Goal: Find contact information: Find contact information

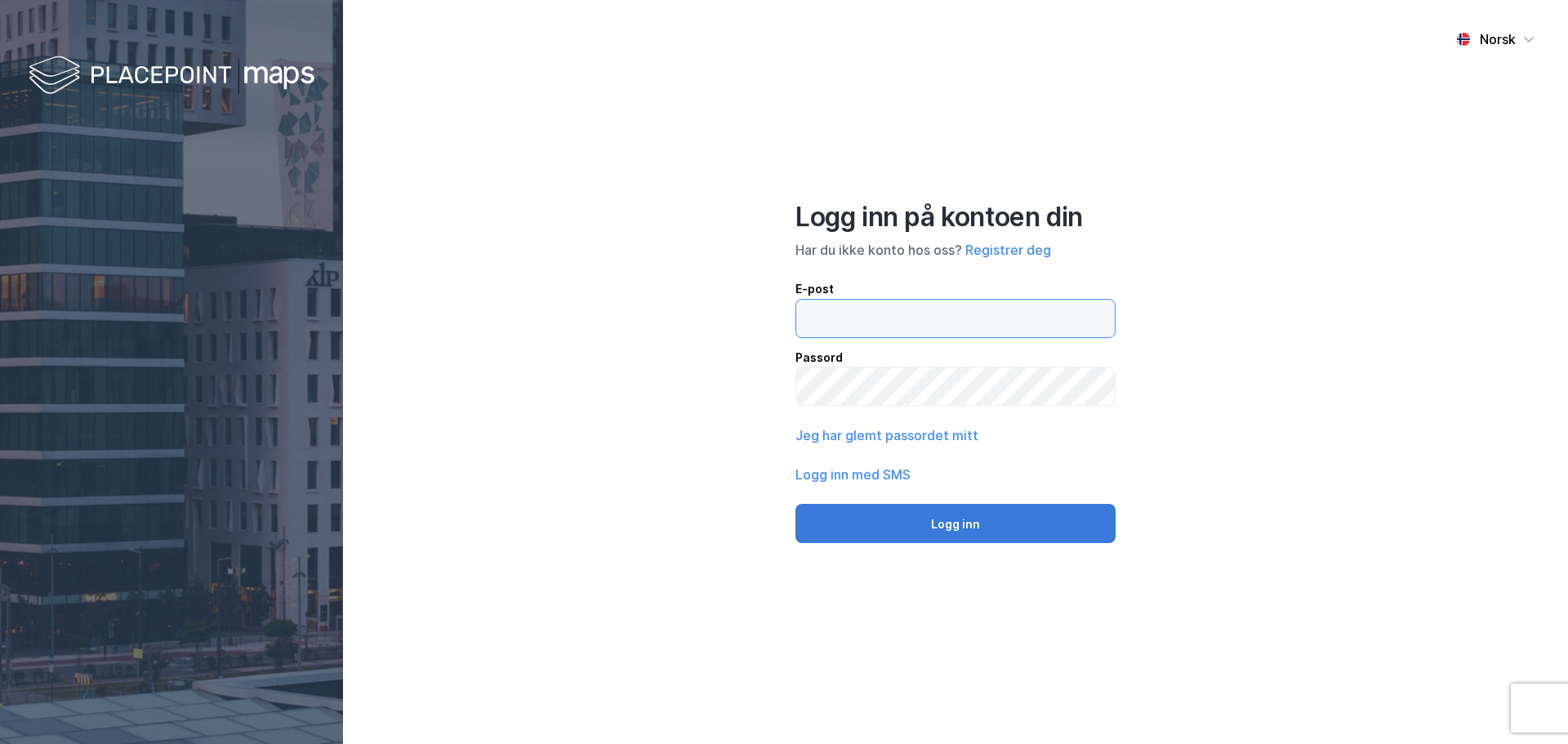
type input "[EMAIL_ADDRESS][DOMAIN_NAME]"
click at [948, 526] on button "Logg inn" at bounding box center [955, 524] width 320 height 39
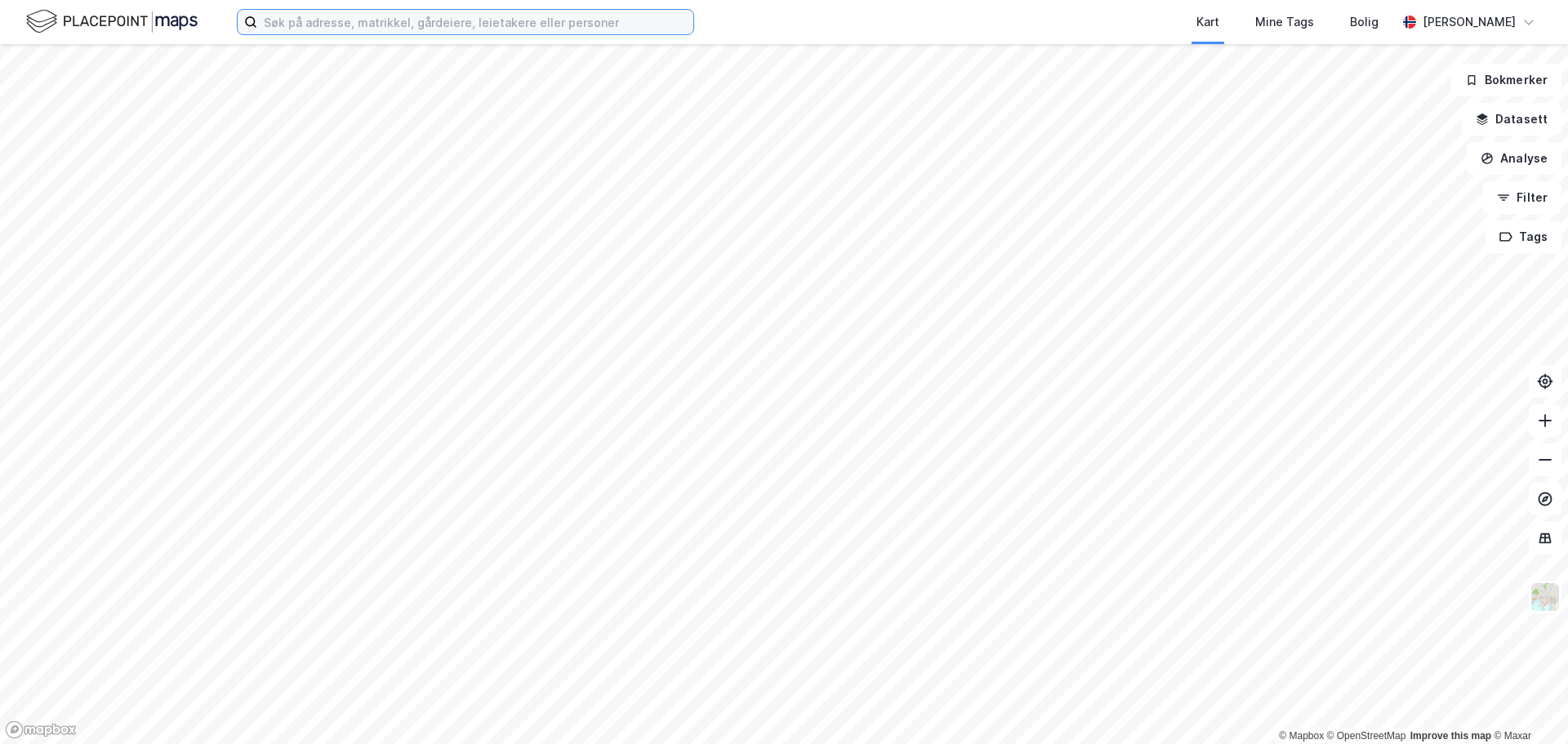
click at [330, 25] on input at bounding box center [476, 21] width 437 height 25
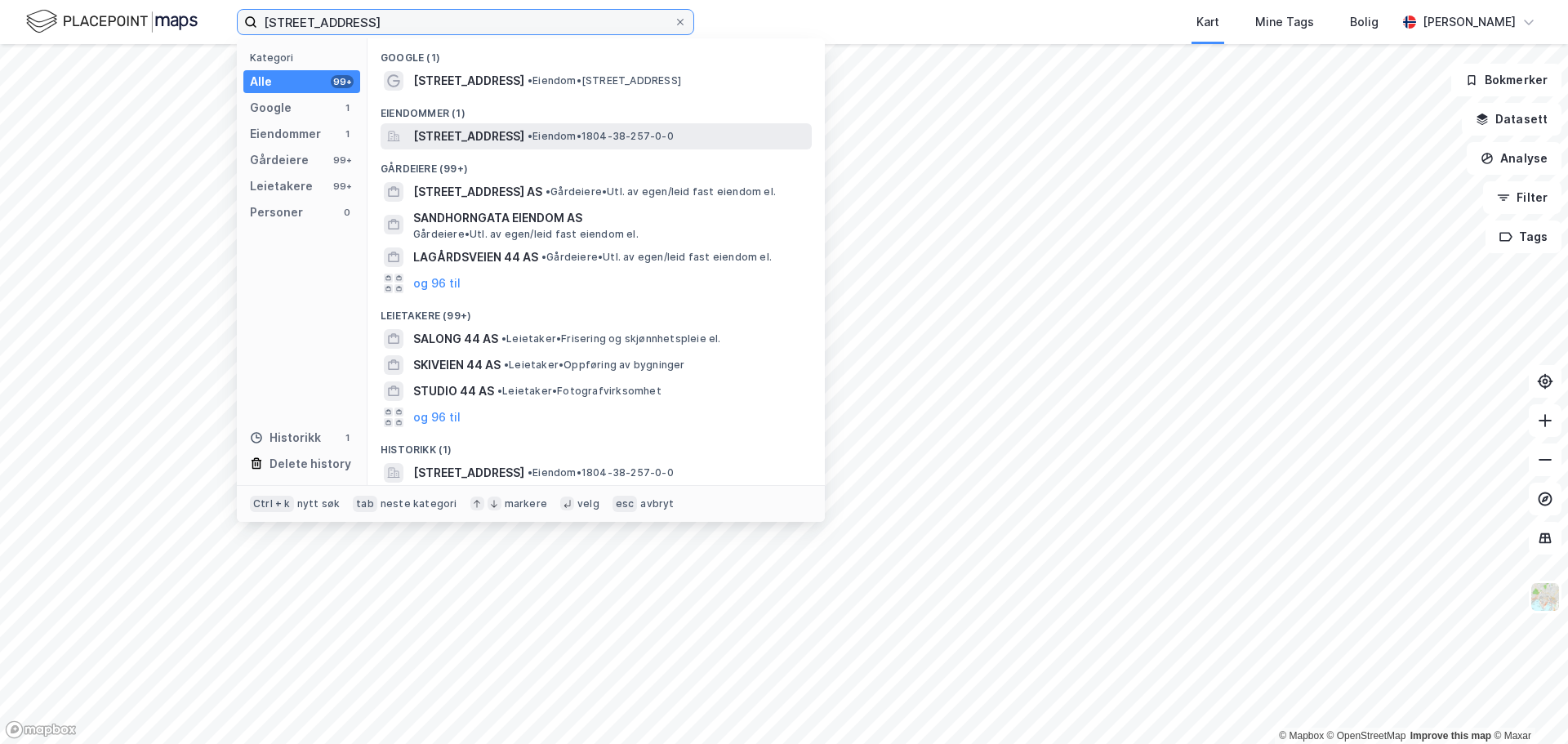
type input "[STREET_ADDRESS]"
click at [451, 133] on span "[STREET_ADDRESS]" at bounding box center [469, 136] width 111 height 20
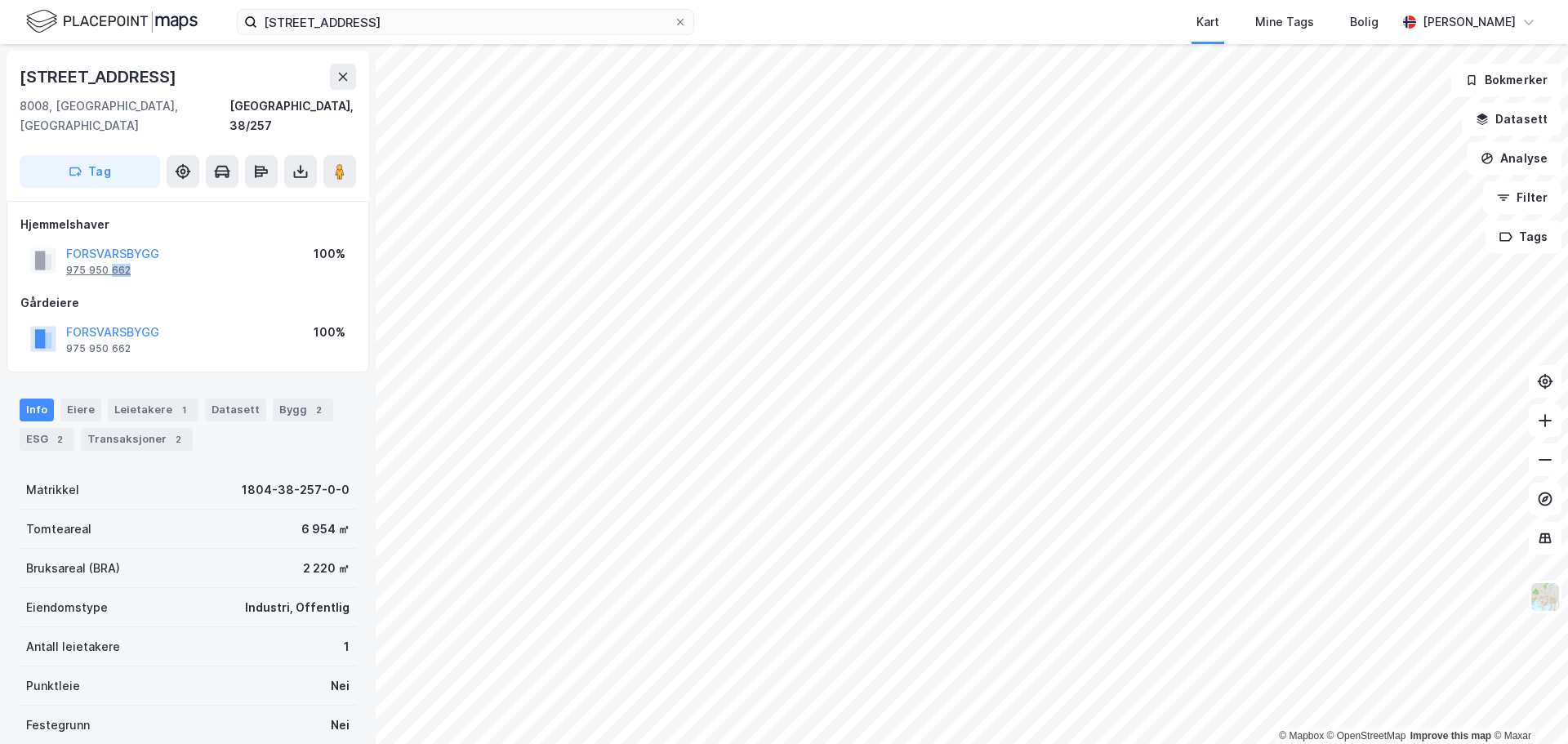
drag, startPoint x: 133, startPoint y: 253, endPoint x: 111, endPoint y: 253, distance: 22.0
click at [111, 253] on div "FORSVARSBYGG 975 950 662" at bounding box center [112, 260] width 93 height 33
click at [93, 264] on div "975 950 662" at bounding box center [98, 270] width 64 height 13
